Goal: Find specific page/section: Find specific page/section

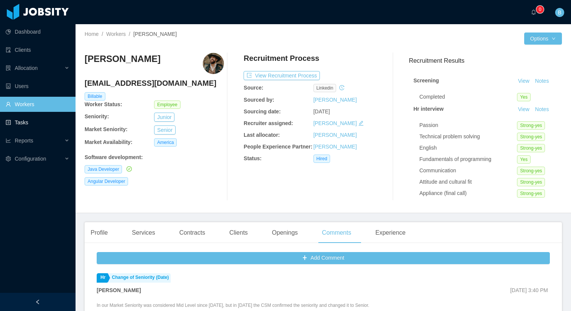
scroll to position [396, 0]
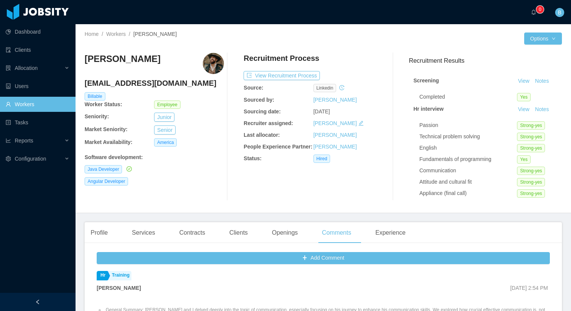
click at [47, 104] on link "Workers" at bounding box center [38, 104] width 64 height 15
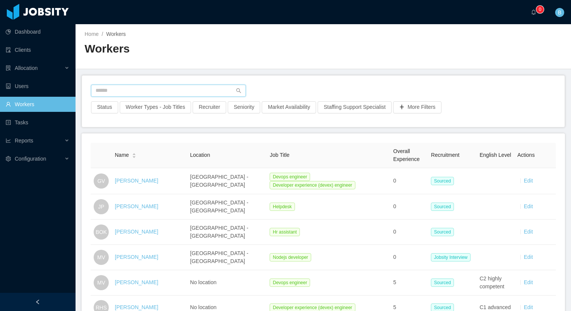
click at [170, 89] on input "text" at bounding box center [168, 91] width 155 height 12
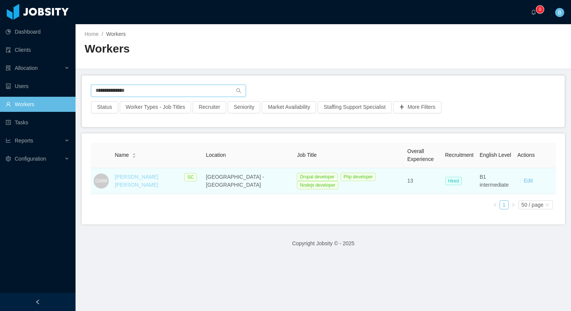
type input "**********"
click at [148, 180] on link "[PERSON_NAME] [PERSON_NAME]" at bounding box center [136, 181] width 43 height 14
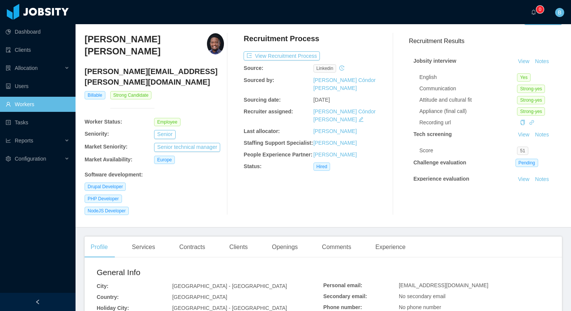
scroll to position [29, 0]
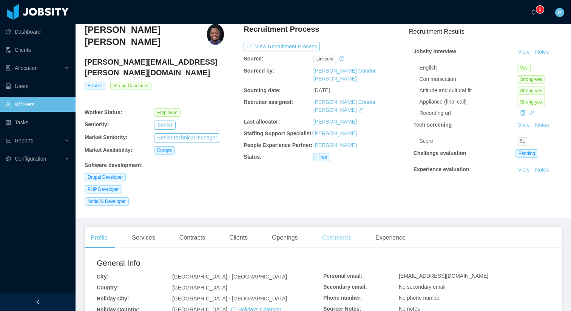
click at [345, 227] on div "Comments" at bounding box center [336, 237] width 41 height 21
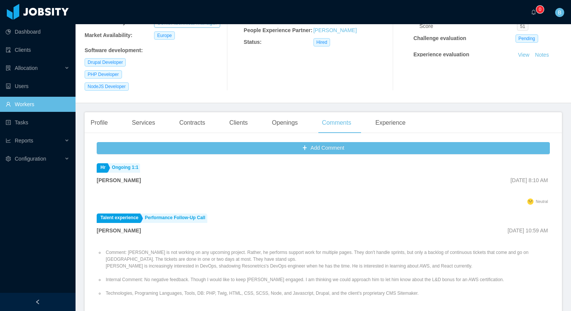
scroll to position [149, 0]
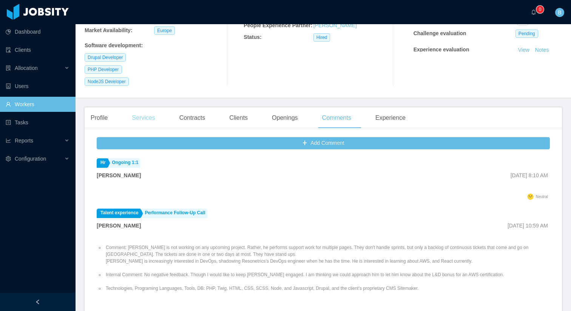
click at [152, 107] on div "Services" at bounding box center [143, 117] width 35 height 21
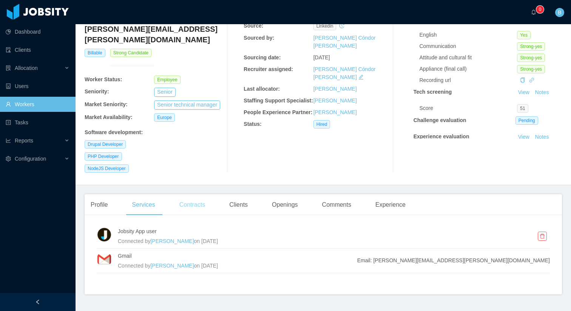
click at [199, 194] on div "Contracts" at bounding box center [192, 204] width 38 height 21
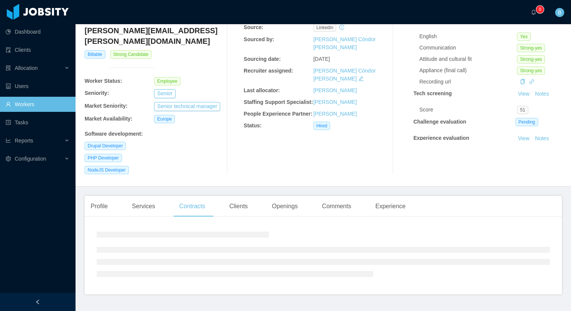
scroll to position [57, 0]
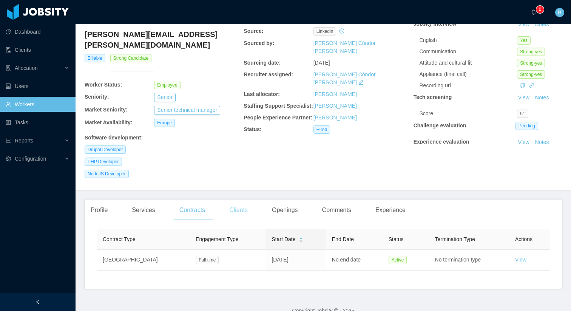
click at [254, 199] on div "Clients" at bounding box center [238, 209] width 31 height 21
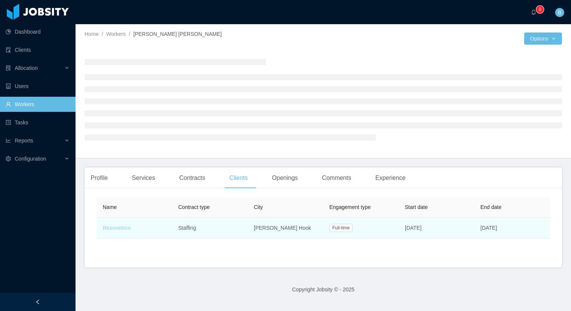
click at [119, 229] on link "Resonetrics" at bounding box center [117, 228] width 28 height 6
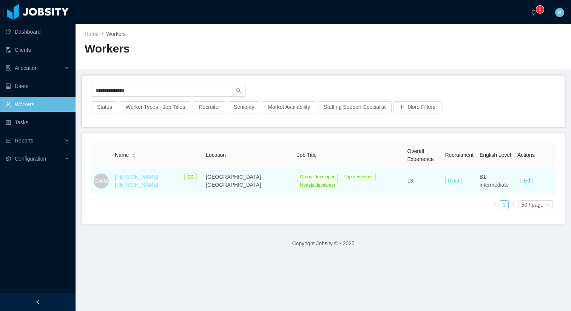
click at [158, 179] on link "[PERSON_NAME] [PERSON_NAME]" at bounding box center [136, 181] width 43 height 14
